Goal: Task Accomplishment & Management: Use online tool/utility

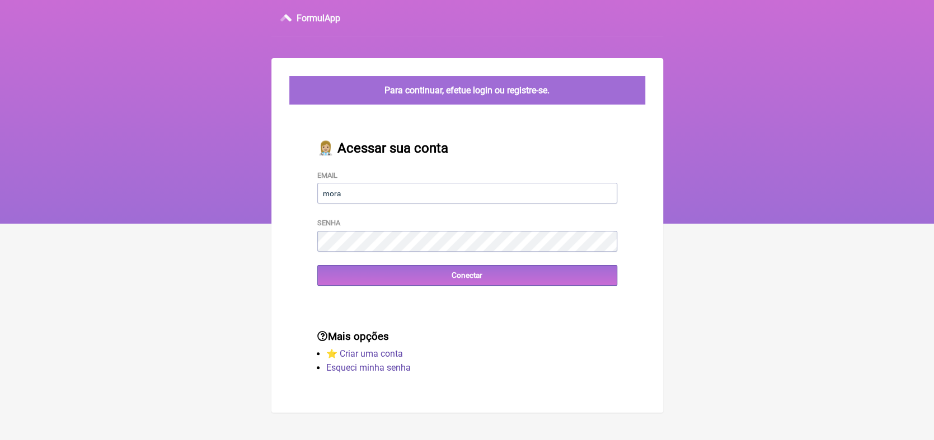
type input "moraeskaren@hotmail.com"
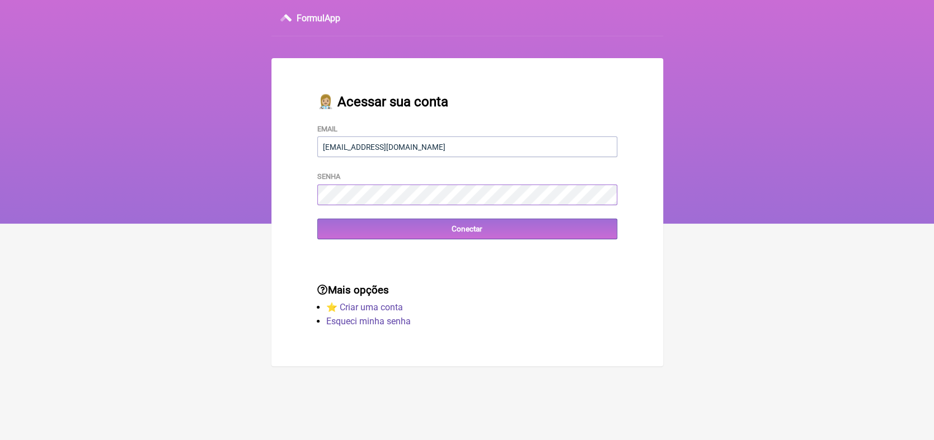
click at [353, 248] on div "👩🏼‍⚕️ Acessar sua conta Email moraeskaren@hotmail.com Senha Conectar" at bounding box center [467, 166] width 336 height 181
click at [457, 234] on input "Conectar" at bounding box center [467, 229] width 300 height 21
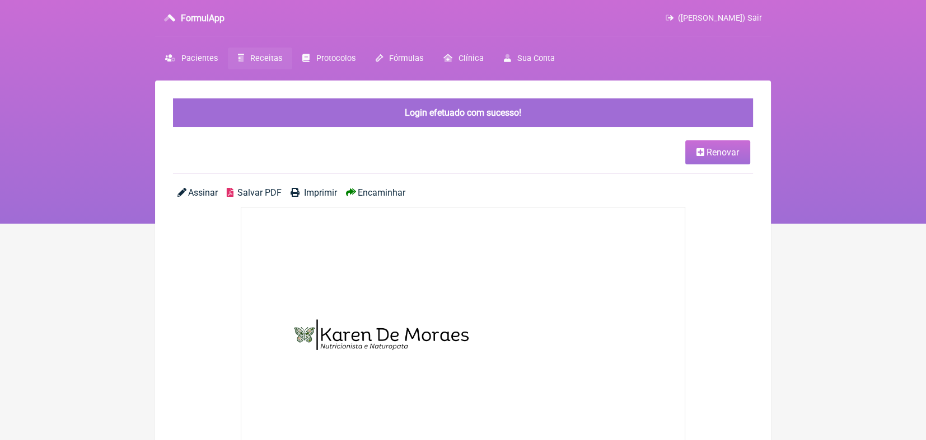
click at [269, 60] on span "Receitas" at bounding box center [266, 59] width 32 height 10
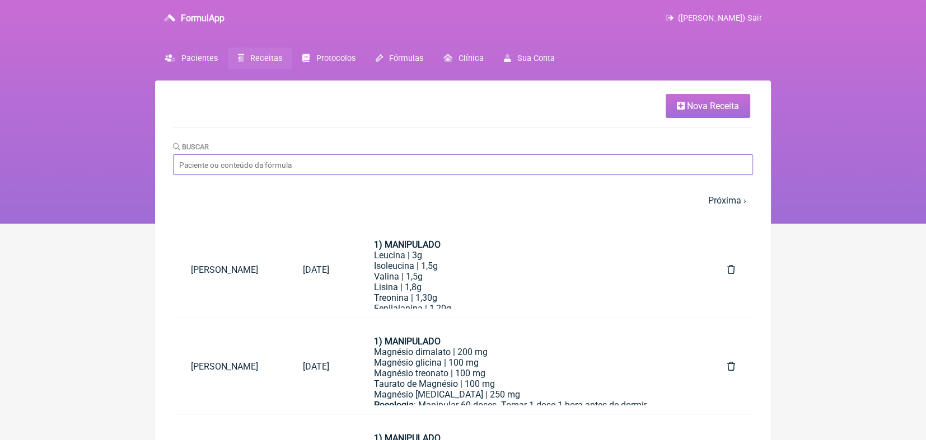
click at [278, 160] on input "Buscar" at bounding box center [463, 164] width 580 height 21
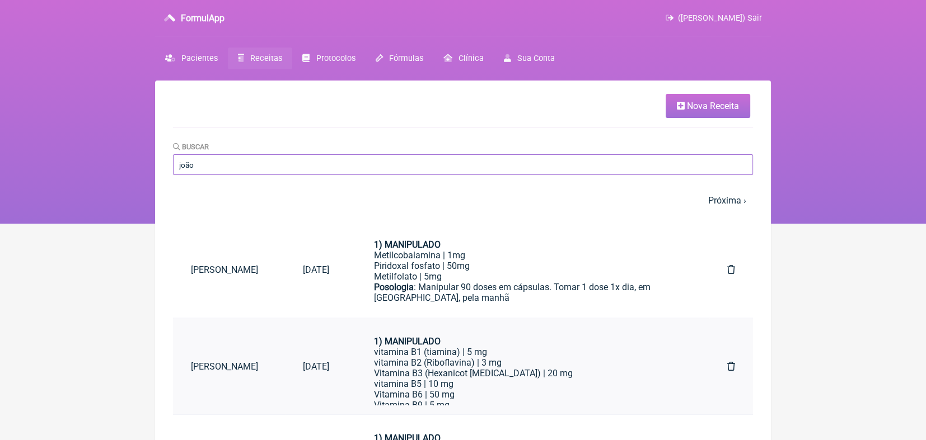
type input "joão"
click at [242, 361] on link "[PERSON_NAME]" at bounding box center [229, 367] width 112 height 29
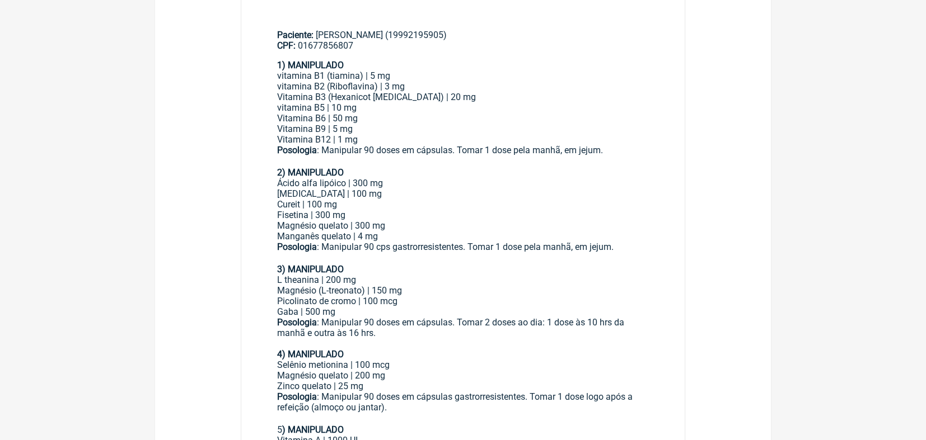
scroll to position [439, 0]
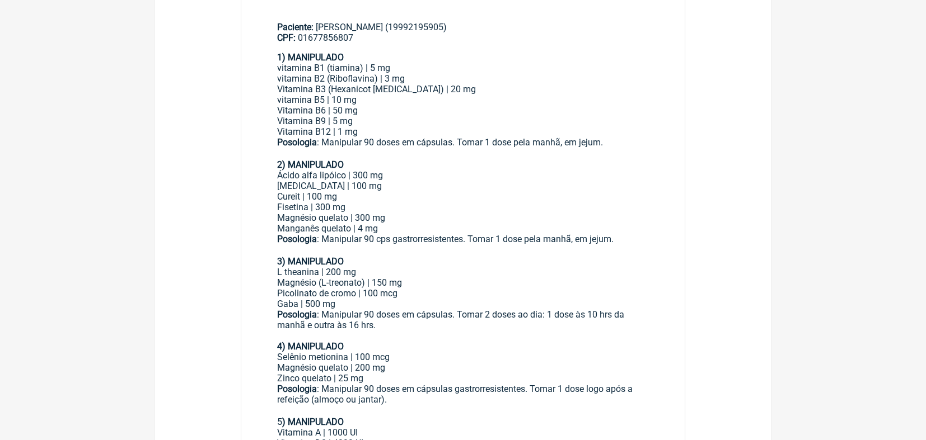
click at [213, 299] on main "Renovar Assinar Salvar PDF Imprimir Encaminhar Paciente: [PERSON_NAME] (1999219…" at bounding box center [463, 332] width 616 height 1383
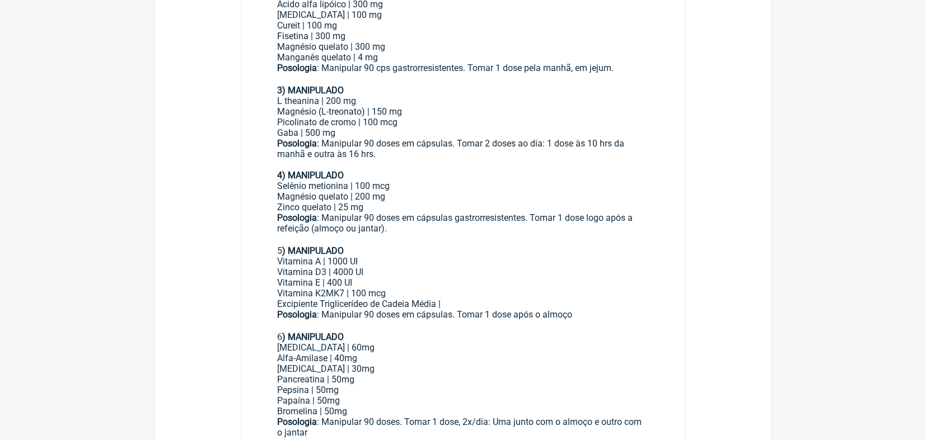
scroll to position [610, 0]
